Goal: Task Accomplishment & Management: Use online tool/utility

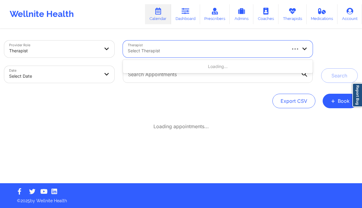
click at [145, 52] on div at bounding box center [207, 50] width 158 height 7
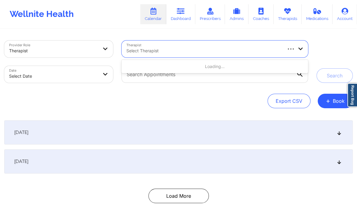
paste input "[PERSON_NAME]"
type input "[PERSON_NAME]"
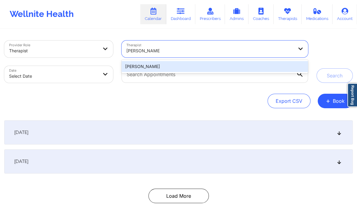
click at [149, 66] on div "[PERSON_NAME]" at bounding box center [215, 66] width 187 height 11
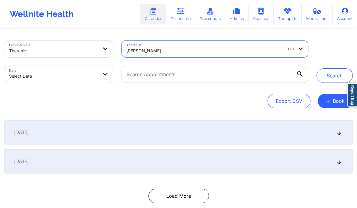
select select "2025-8"
select select "2025-9"
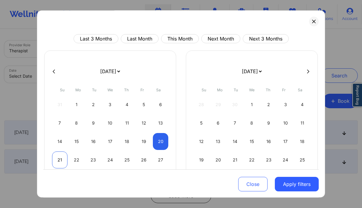
click at [59, 162] on div "21" at bounding box center [59, 160] width 15 height 17
select select "2025-8"
select select "2025-9"
click at [75, 161] on div "22" at bounding box center [76, 160] width 15 height 17
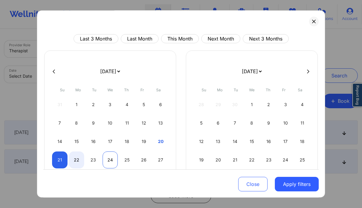
select select "2025-8"
select select "2025-9"
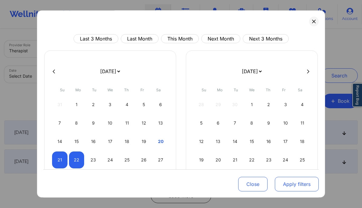
click at [280, 180] on button "Apply filters" at bounding box center [297, 184] width 44 height 15
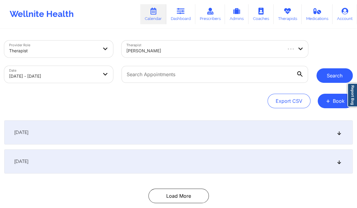
click at [345, 77] on button "Search" at bounding box center [335, 75] width 36 height 15
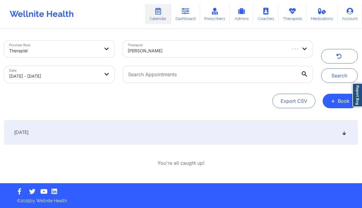
click at [343, 131] on icon at bounding box center [344, 132] width 5 height 4
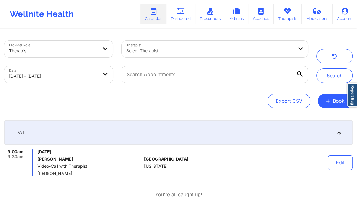
click at [181, 48] on div at bounding box center [210, 50] width 167 height 7
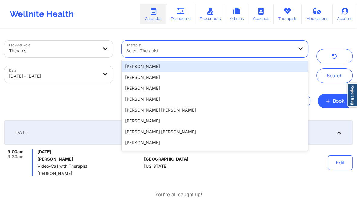
paste input "cherwin"
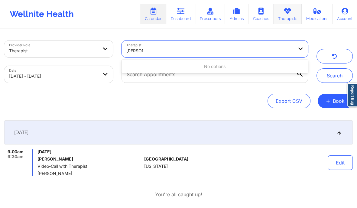
type input "cherwin"
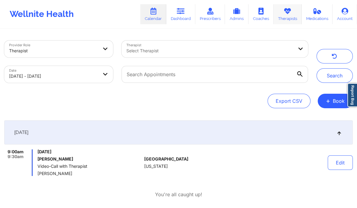
click at [286, 11] on icon at bounding box center [288, 11] width 8 height 7
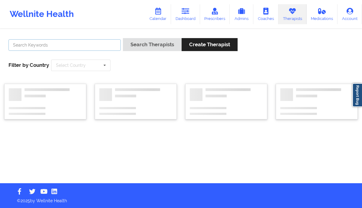
paste input "cherwin"
click at [75, 43] on input "text" at bounding box center [64, 45] width 112 height 12
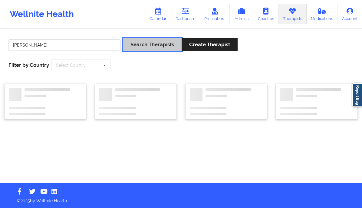
click at [151, 46] on button "Search Therapists" at bounding box center [152, 44] width 59 height 13
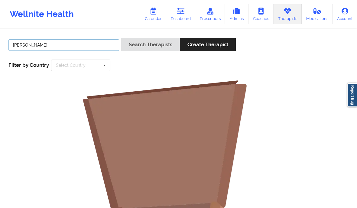
click at [33, 44] on input "cherwin" at bounding box center [63, 45] width 111 height 12
type input "c"
type input "[PERSON_NAME]"
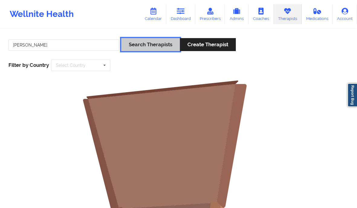
click at [138, 46] on button "Search Therapists" at bounding box center [150, 44] width 59 height 13
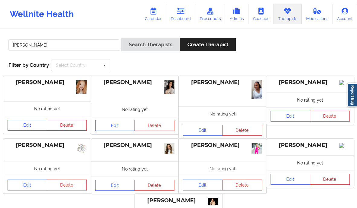
click at [122, 124] on link "Edit" at bounding box center [115, 125] width 40 height 11
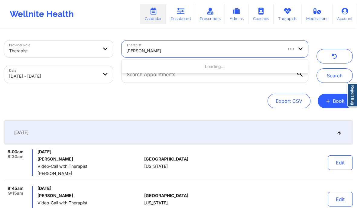
click at [189, 55] on div "[PERSON_NAME]" at bounding box center [204, 50] width 155 height 13
type input "[PERSON_NAME]"
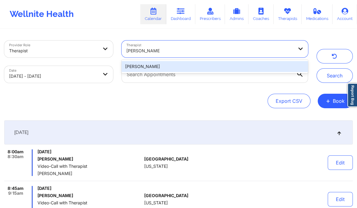
click at [179, 65] on div "[PERSON_NAME]" at bounding box center [215, 66] width 187 height 11
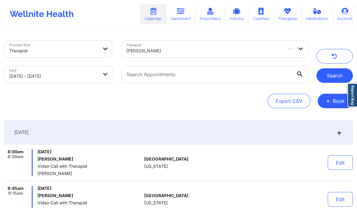
click at [325, 79] on button "Search" at bounding box center [335, 75] width 36 height 15
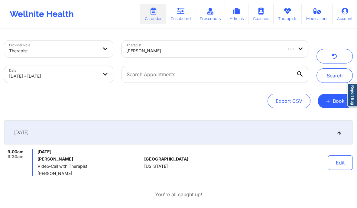
scroll to position [30, 0]
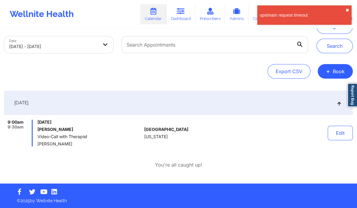
click at [347, 9] on button "✖︎" at bounding box center [348, 10] width 4 height 5
